Goal: Check status: Check status

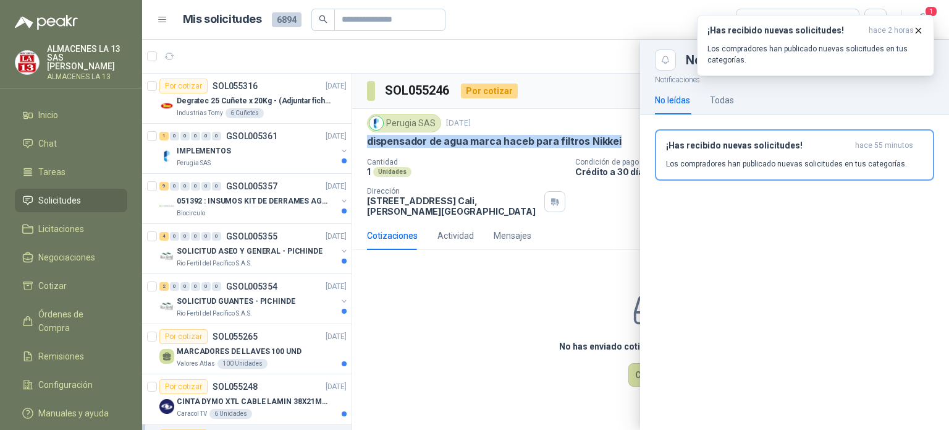
scroll to position [185, 0]
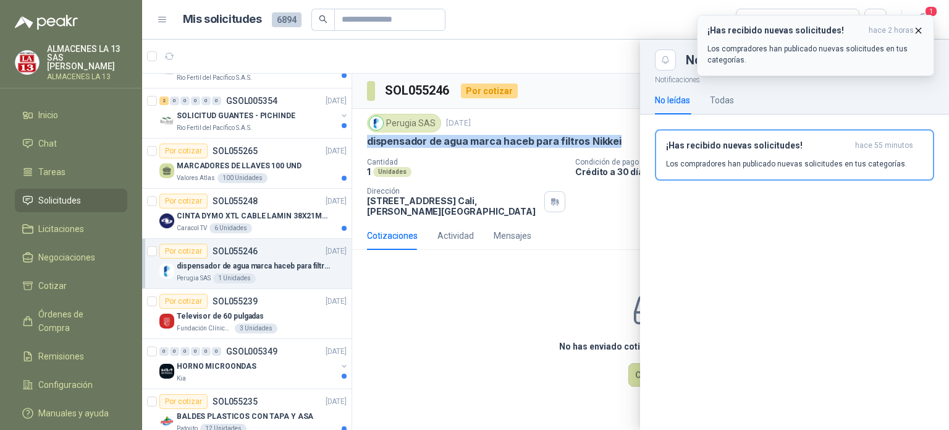
click at [920, 32] on icon "button" at bounding box center [919, 30] width 11 height 11
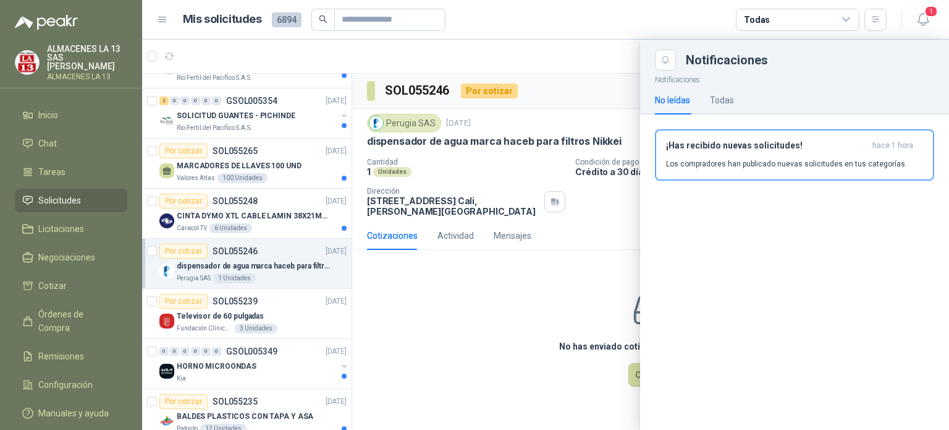
click at [248, 369] on div at bounding box center [545, 235] width 807 height 390
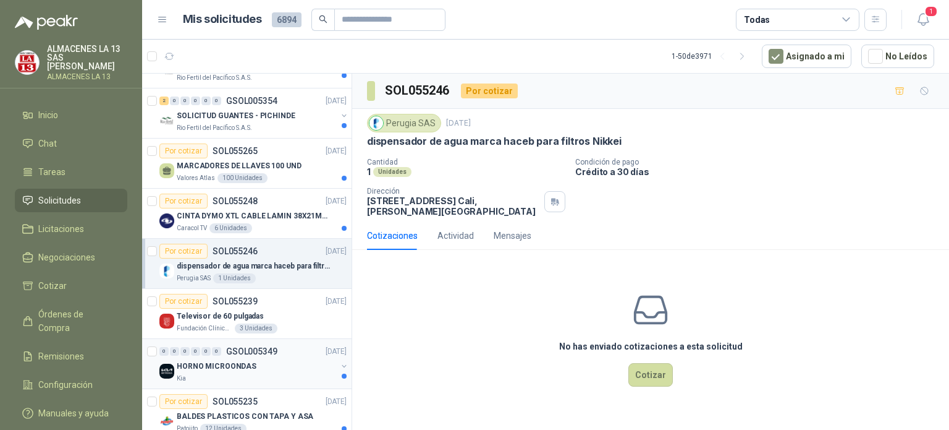
click at [260, 371] on div "HORNO MICROONDAS" at bounding box center [257, 365] width 160 height 15
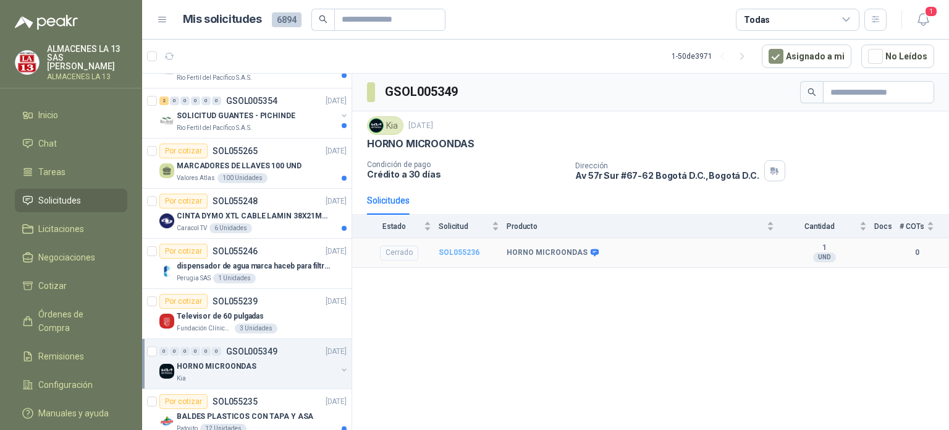
click at [454, 252] on b "SOL055236" at bounding box center [459, 252] width 41 height 9
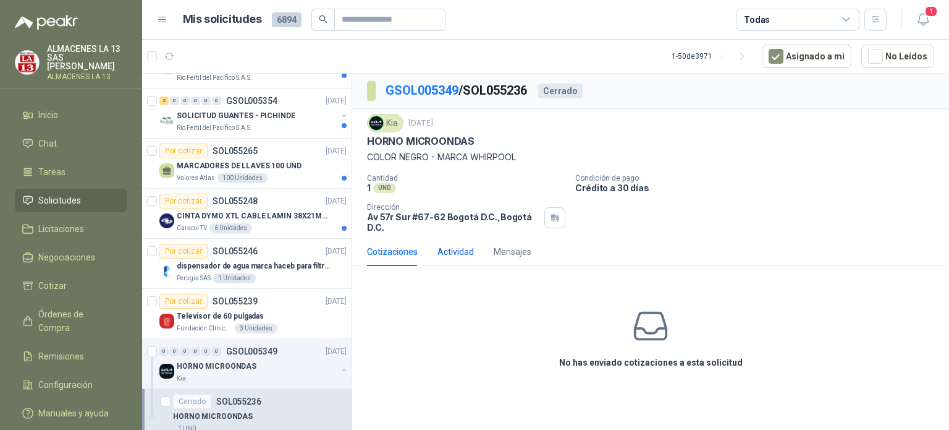
click at [461, 247] on div "Actividad" at bounding box center [456, 252] width 36 height 14
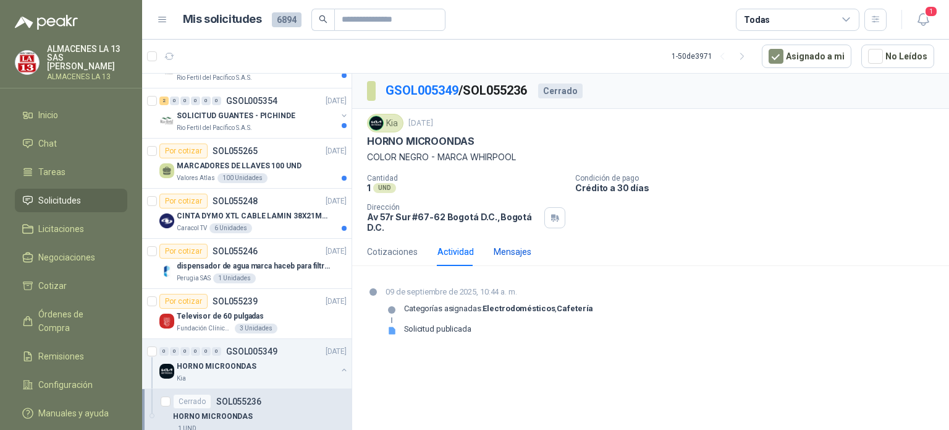
click at [521, 246] on div "Mensajes" at bounding box center [513, 252] width 38 height 14
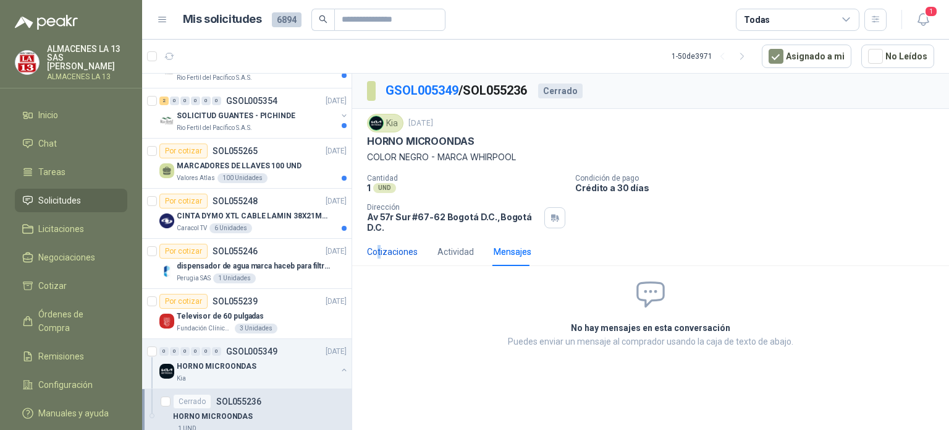
click at [380, 254] on div "Cotizaciones" at bounding box center [392, 252] width 51 height 14
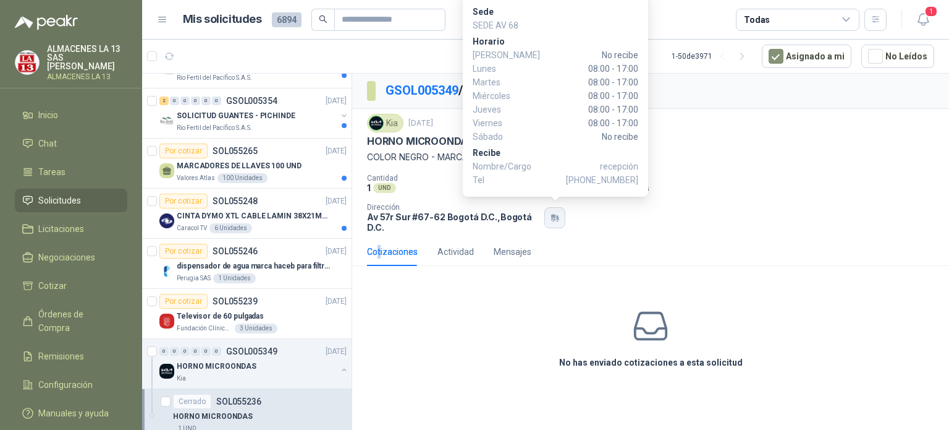
click at [565, 205] on div "Dirección [STREET_ADDRESS] , [GEOGRAPHIC_DATA] D.C." at bounding box center [466, 218] width 198 height 30
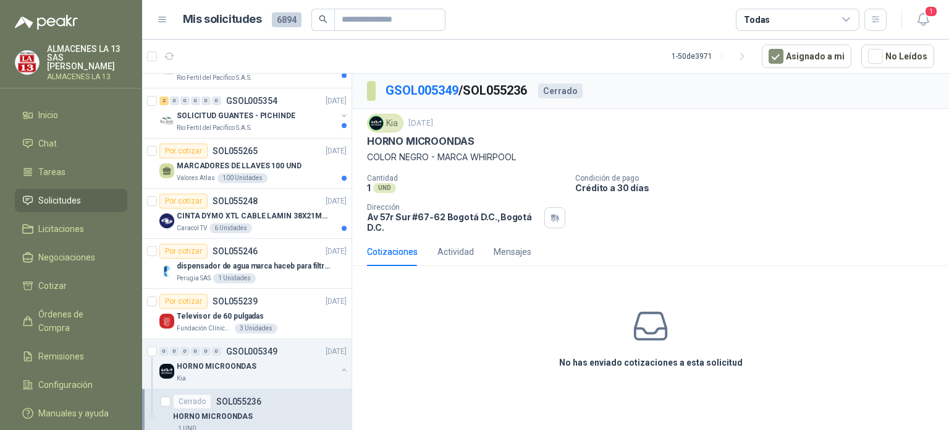
click at [630, 268] on div "Cotizaciones Actividad Mensajes No has enviado cotizaciones a esta solicitud 09…" at bounding box center [650, 318] width 597 height 163
click at [230, 316] on p "Televisor de 60 pulgadas" at bounding box center [220, 316] width 87 height 12
